Goal: Find specific page/section

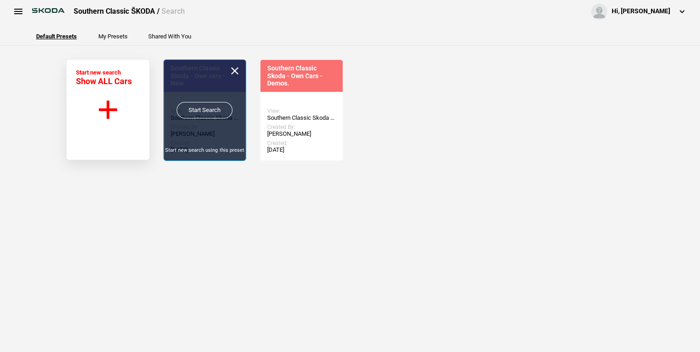
click at [194, 108] on link "Start Search" at bounding box center [205, 110] width 56 height 16
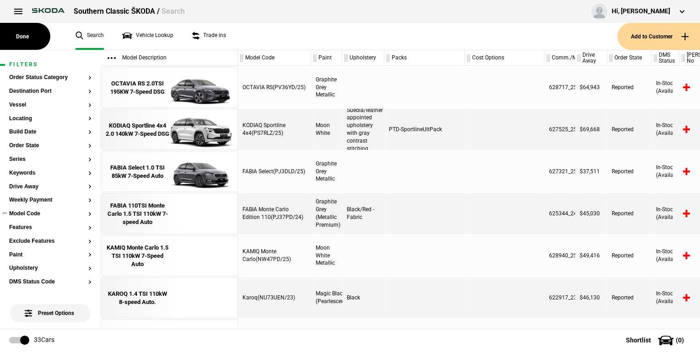
click at [83, 212] on button "Model Code" at bounding box center [50, 214] width 82 height 6
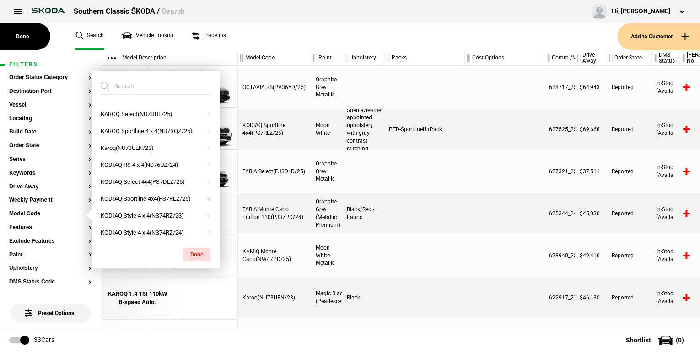
scroll to position [146, 0]
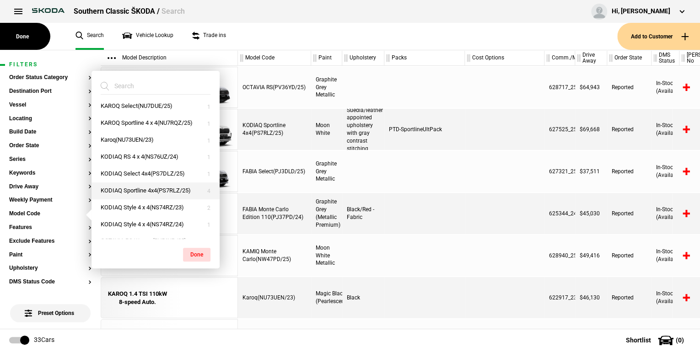
click at [139, 193] on button "KODIAQ Sportline 4x4(PS7RLZ/25)" at bounding box center [156, 191] width 128 height 17
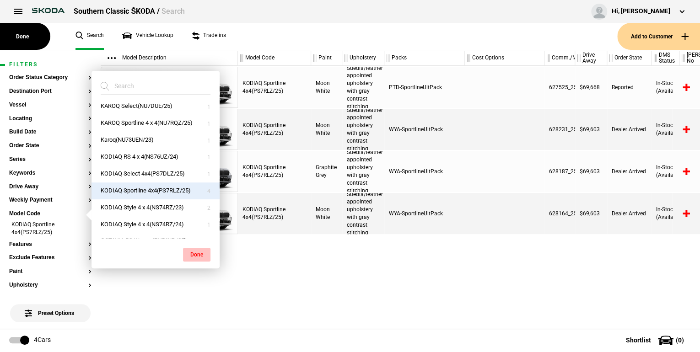
click at [200, 252] on button "Done" at bounding box center [196, 255] width 27 height 14
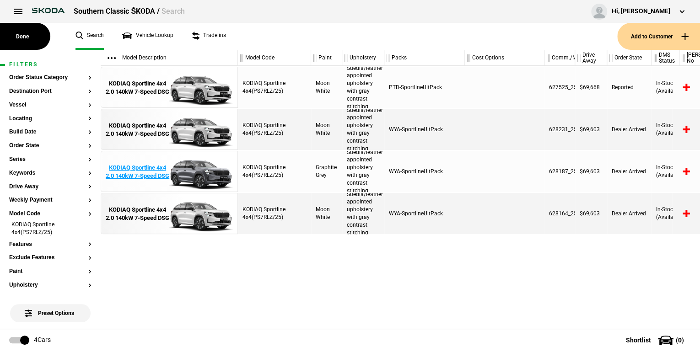
click at [152, 170] on div "KODIAQ Sportline 4x4 2.0 140kW 7-Speed DSG" at bounding box center [138, 172] width 64 height 16
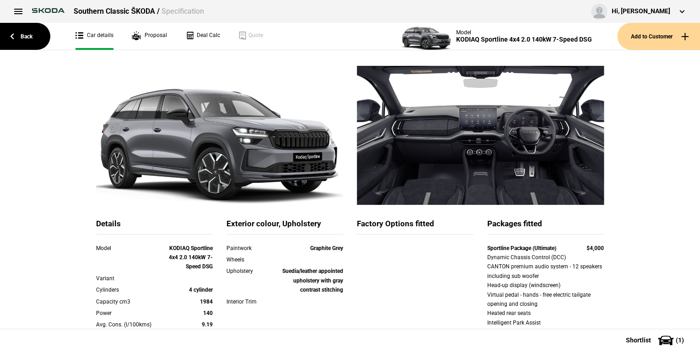
scroll to position [37, 0]
